Goal: Transaction & Acquisition: Purchase product/service

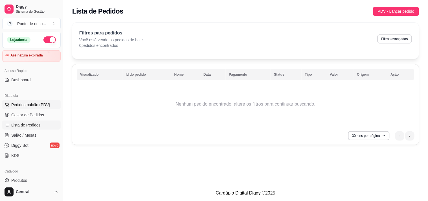
click at [24, 103] on span "Pedidos balcão (PDV)" at bounding box center [30, 105] width 39 height 6
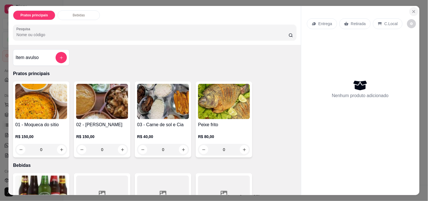
click at [415, 8] on button "Close" at bounding box center [414, 11] width 9 height 9
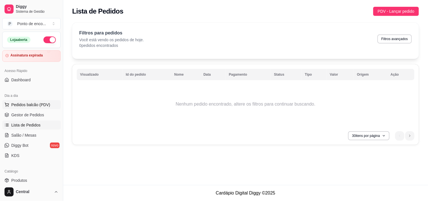
click at [29, 104] on span "Pedidos balcão (PDV)" at bounding box center [30, 105] width 39 height 6
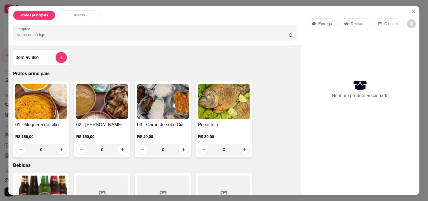
click at [0, 69] on div "Pratos principais Bebidas Pesquisa Item avulso Pratos principais 01 - Moqueca d…" at bounding box center [214, 100] width 428 height 201
click at [56, 56] on button "add-separate-item" at bounding box center [61, 57] width 11 height 11
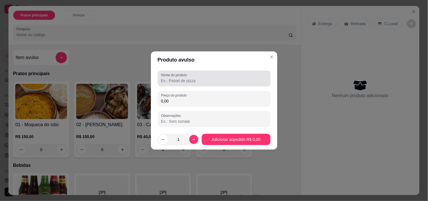
click at [185, 85] on div "Nome do produto" at bounding box center [214, 79] width 113 height 16
type input "lucas"
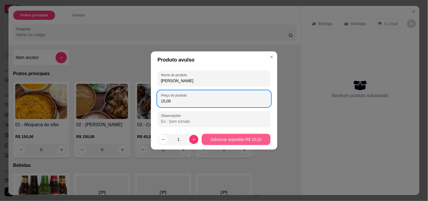
type input "15,00"
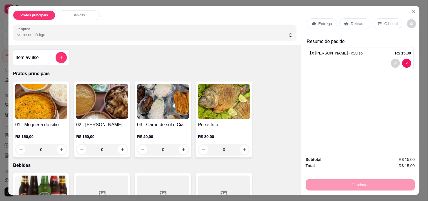
click at [356, 26] on div "Retirada" at bounding box center [355, 23] width 31 height 11
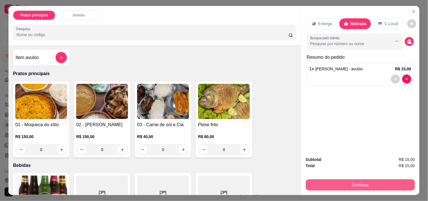
click at [339, 184] on button "Continuar" at bounding box center [360, 184] width 109 height 11
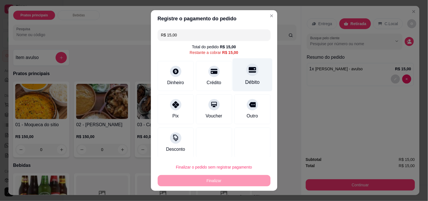
click at [233, 69] on div "Débito" at bounding box center [253, 74] width 40 height 33
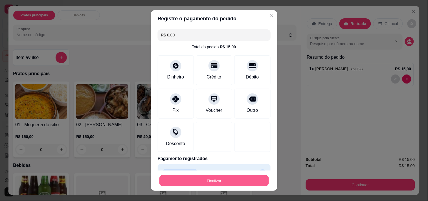
click at [224, 181] on button "Finalizar" at bounding box center [214, 180] width 110 height 11
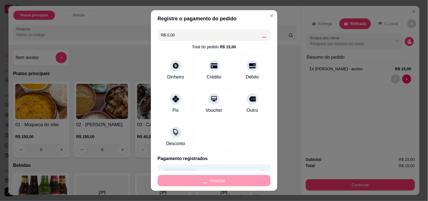
type input "-R$ 15,00"
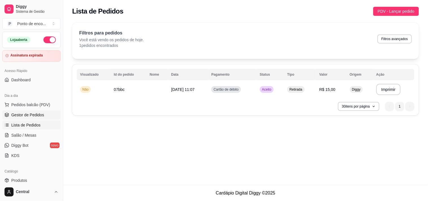
click at [34, 117] on span "Gestor de Pedidos" at bounding box center [27, 115] width 33 height 6
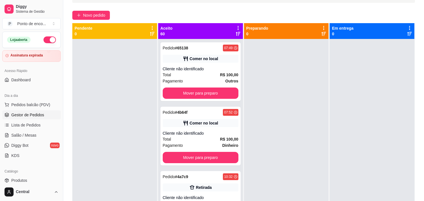
scroll to position [39, 0]
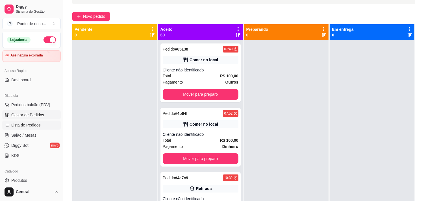
click at [21, 128] on link "Lista de Pedidos" at bounding box center [31, 125] width 58 height 9
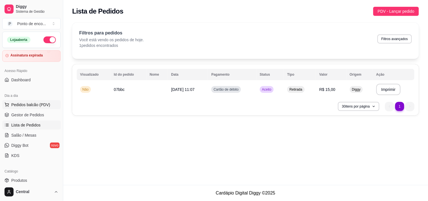
click at [54, 101] on button "Pedidos balcão (PDV)" at bounding box center [31, 104] width 58 height 9
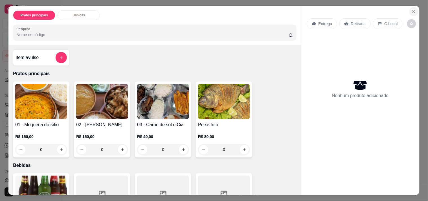
click at [414, 7] on button "Close" at bounding box center [414, 11] width 9 height 9
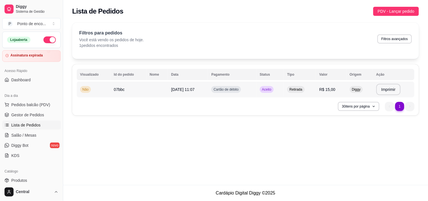
click at [207, 96] on td "[DATE] 11:07" at bounding box center [188, 90] width 40 height 16
click at [163, 93] on td at bounding box center [156, 90] width 21 height 16
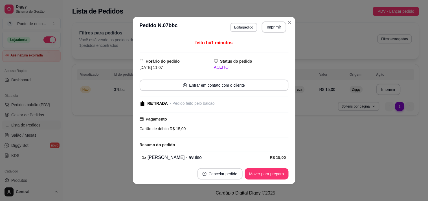
click at [284, 163] on div "feito há 1 minutos Horário do pedido 24/08/2025 11:07 Status do pedido ACEITO E…" at bounding box center [214, 100] width 163 height 126
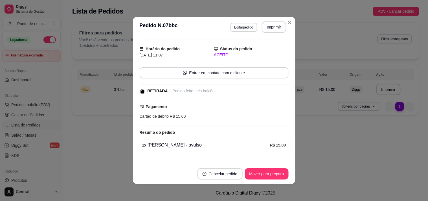
scroll to position [24, 0]
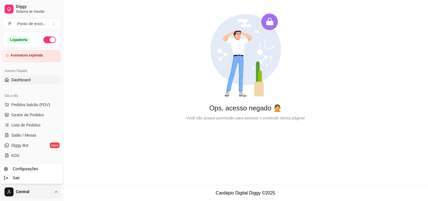
click at [34, 190] on html "Diggy Sistema de Gestão P Ponto de enco ... Loja aberta Assinatura expirada Ace…" at bounding box center [214, 100] width 428 height 201
click at [23, 181] on div "Sair" at bounding box center [31, 178] width 60 height 9
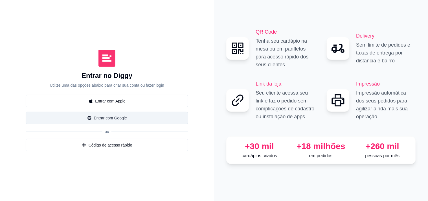
click at [113, 115] on button "Entrar com Google" at bounding box center [107, 118] width 163 height 12
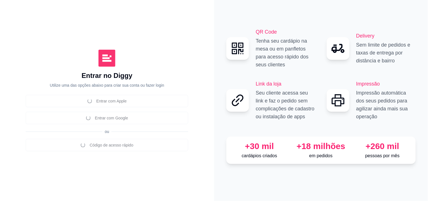
click at [110, 150] on div "Entrar com Apple Entrar com Google ou Código de acesso rápido" at bounding box center [107, 123] width 163 height 56
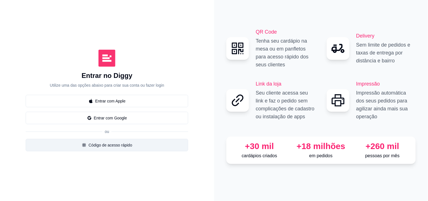
click at [73, 140] on button "Código de acesso rápido" at bounding box center [107, 145] width 163 height 12
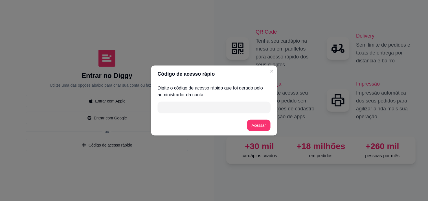
click at [207, 106] on input "" at bounding box center [214, 107] width 106 height 11
type input "DB2A5"
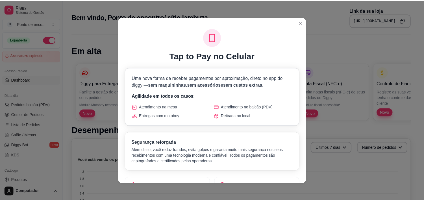
scroll to position [1, 0]
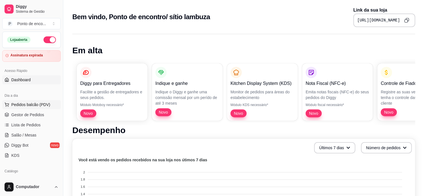
click at [43, 100] on button "Pedidos balcão (PDV)" at bounding box center [31, 104] width 58 height 9
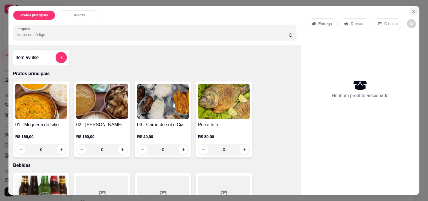
click at [413, 10] on icon "Close" at bounding box center [414, 11] width 5 height 5
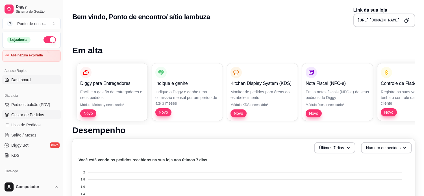
click at [26, 119] on link "Gestor de Pedidos" at bounding box center [31, 114] width 58 height 9
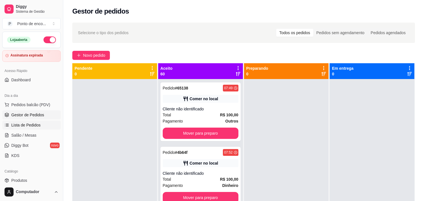
click at [26, 125] on span "Lista de Pedidos" at bounding box center [25, 125] width 29 height 6
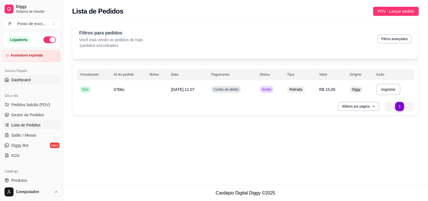
click at [32, 77] on link "Dashboard" at bounding box center [31, 79] width 58 height 9
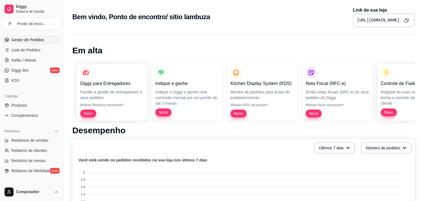
click at [40, 36] on link "Gestor de Pedidos" at bounding box center [31, 39] width 58 height 9
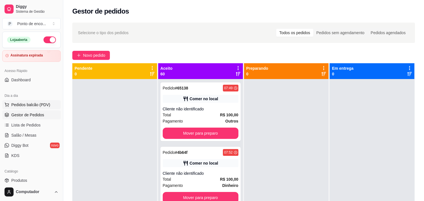
click at [33, 102] on span "Pedidos balcão (PDV)" at bounding box center [30, 105] width 39 height 6
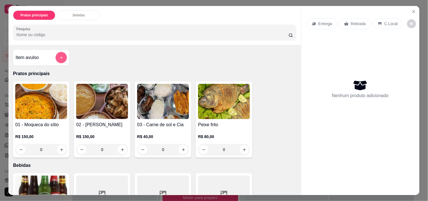
click at [60, 56] on icon "add-separate-item" at bounding box center [61, 58] width 4 height 4
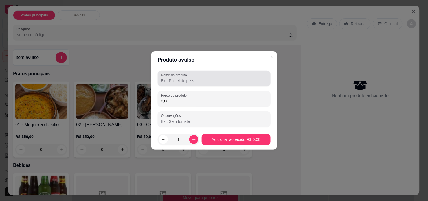
click at [224, 78] on input "Nome do produto" at bounding box center [214, 81] width 106 height 6
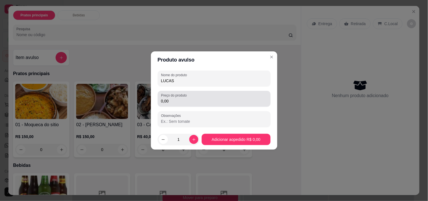
type input "LUCAS"
click at [224, 96] on div "0,00" at bounding box center [214, 98] width 106 height 11
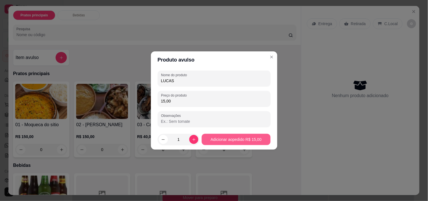
type input "15,00"
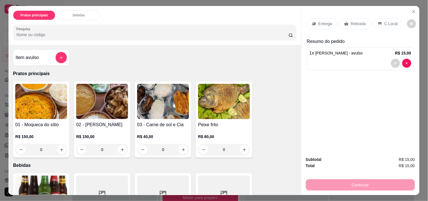
click at [356, 23] on p "Retirada" at bounding box center [358, 24] width 15 height 6
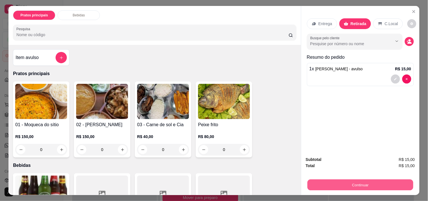
click at [357, 181] on button "Continuar" at bounding box center [360, 184] width 106 height 11
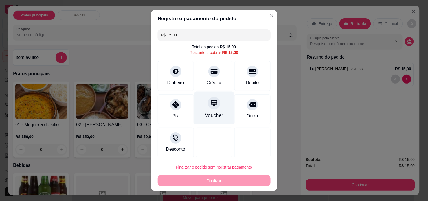
click at [216, 106] on div "Voucher" at bounding box center [214, 107] width 40 height 33
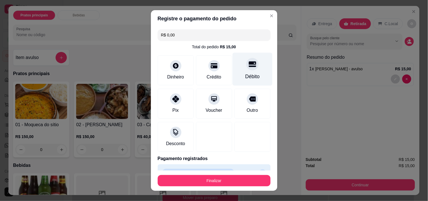
click at [247, 80] on div "Débito" at bounding box center [252, 76] width 14 height 7
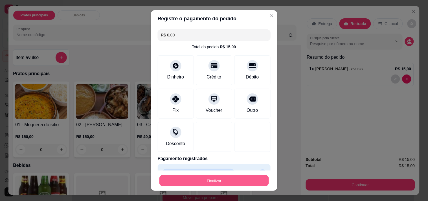
click at [198, 178] on button "Finalizar" at bounding box center [214, 180] width 110 height 11
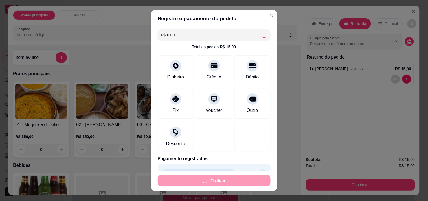
type input "-R$ 15,00"
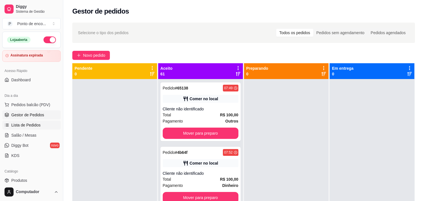
click at [34, 122] on span "Lista de Pedidos" at bounding box center [25, 125] width 29 height 6
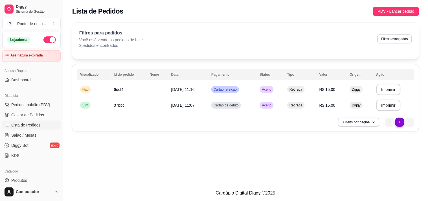
click at [291, 167] on div "**********" at bounding box center [245, 92] width 365 height 185
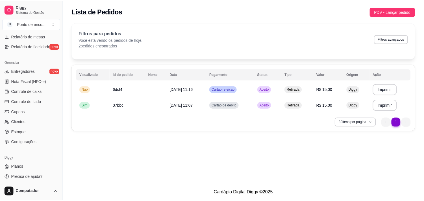
scroll to position [200, 0]
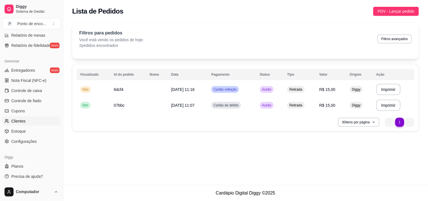
click at [10, 124] on link "Clientes" at bounding box center [31, 121] width 58 height 9
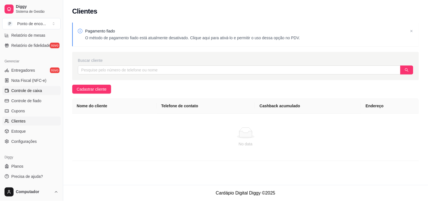
click at [18, 91] on span "Controle de caixa" at bounding box center [26, 91] width 31 height 6
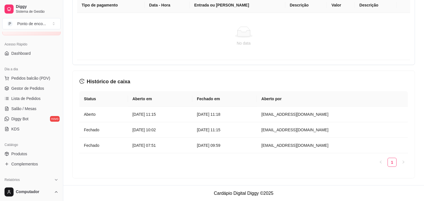
scroll to position [25, 0]
click at [16, 99] on span "Lista de Pedidos" at bounding box center [25, 100] width 29 height 6
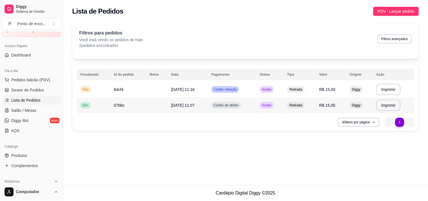
click at [86, 100] on td "Sim" at bounding box center [94, 105] width 34 height 16
click at [95, 91] on td "Não" at bounding box center [94, 90] width 34 height 16
click at [113, 48] on div "Filtros para pedidos Você está vendo os pedidos de hoje. 2 pedidos encontrados …" at bounding box center [245, 41] width 347 height 36
